Goal: Complete application form

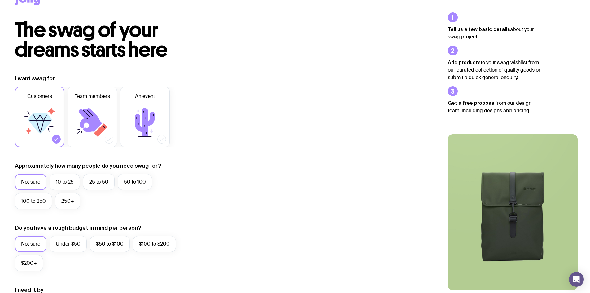
scroll to position [31, 0]
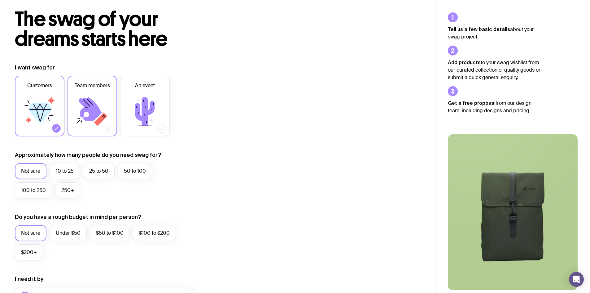
click at [100, 100] on icon at bounding box center [92, 111] width 37 height 37
click at [0, 0] on input "Team members" at bounding box center [0, 0] width 0 height 0
click at [54, 129] on icon at bounding box center [56, 128] width 6 height 6
click at [0, 0] on input "Customers" at bounding box center [0, 0] width 0 height 0
click at [68, 169] on label "10 to 25" at bounding box center [65, 171] width 30 height 16
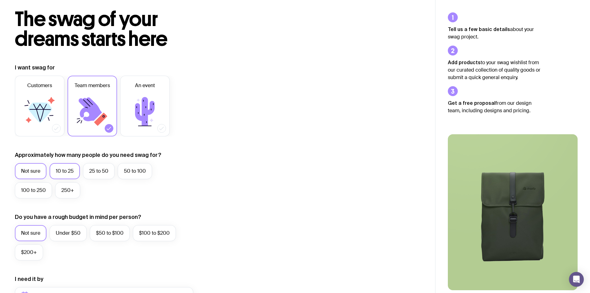
click at [0, 0] on input "10 to 25" at bounding box center [0, 0] width 0 height 0
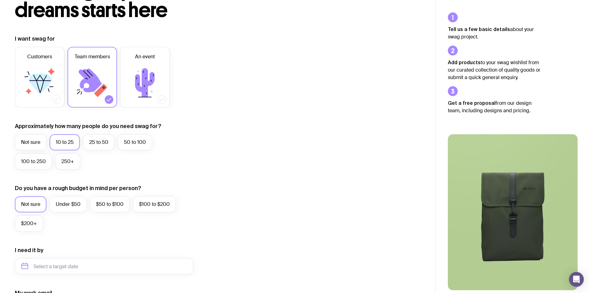
scroll to position [93, 0]
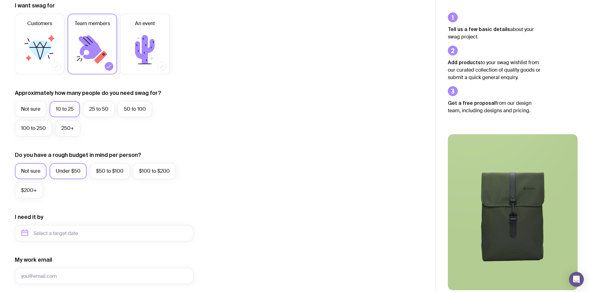
click at [68, 170] on label "Under $50" at bounding box center [68, 171] width 37 height 16
click at [0, 0] on input "Under $50" at bounding box center [0, 0] width 0 height 0
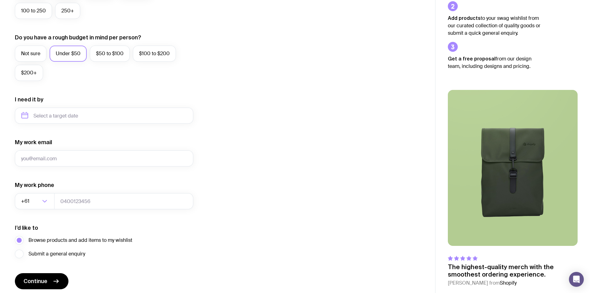
scroll to position [234, 0]
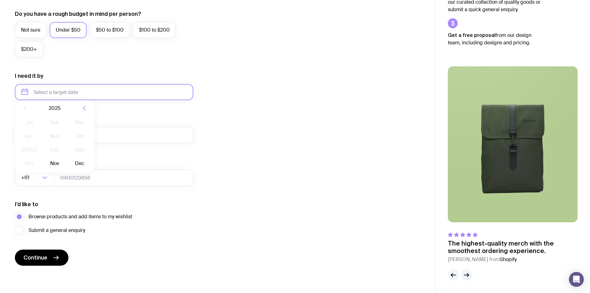
click at [69, 93] on input "text" at bounding box center [104, 92] width 179 height 16
click at [57, 168] on button "Nov" at bounding box center [54, 168] width 23 height 12
type input "[DATE]"
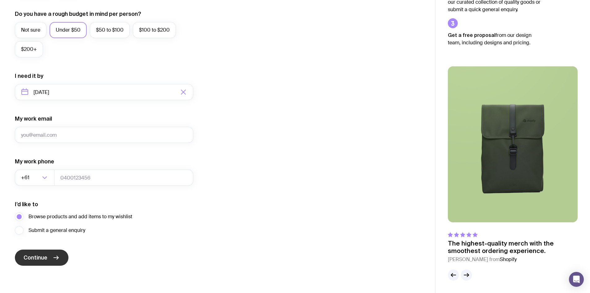
click at [45, 258] on span "Continue" at bounding box center [36, 257] width 24 height 7
